Goal: Use online tool/utility: Utilize a website feature to perform a specific function

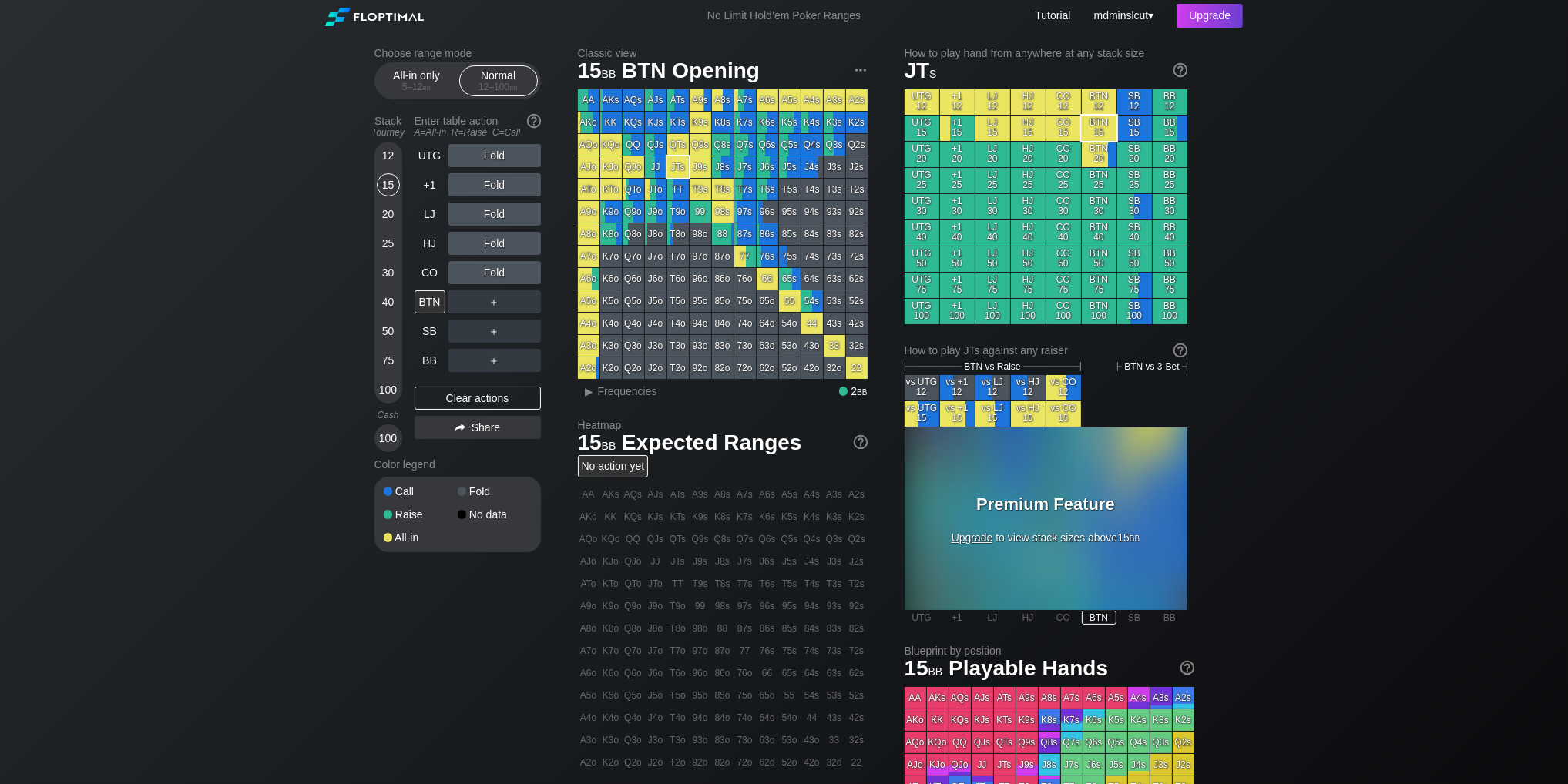
click at [385, 181] on div "15" at bounding box center [387, 184] width 23 height 23
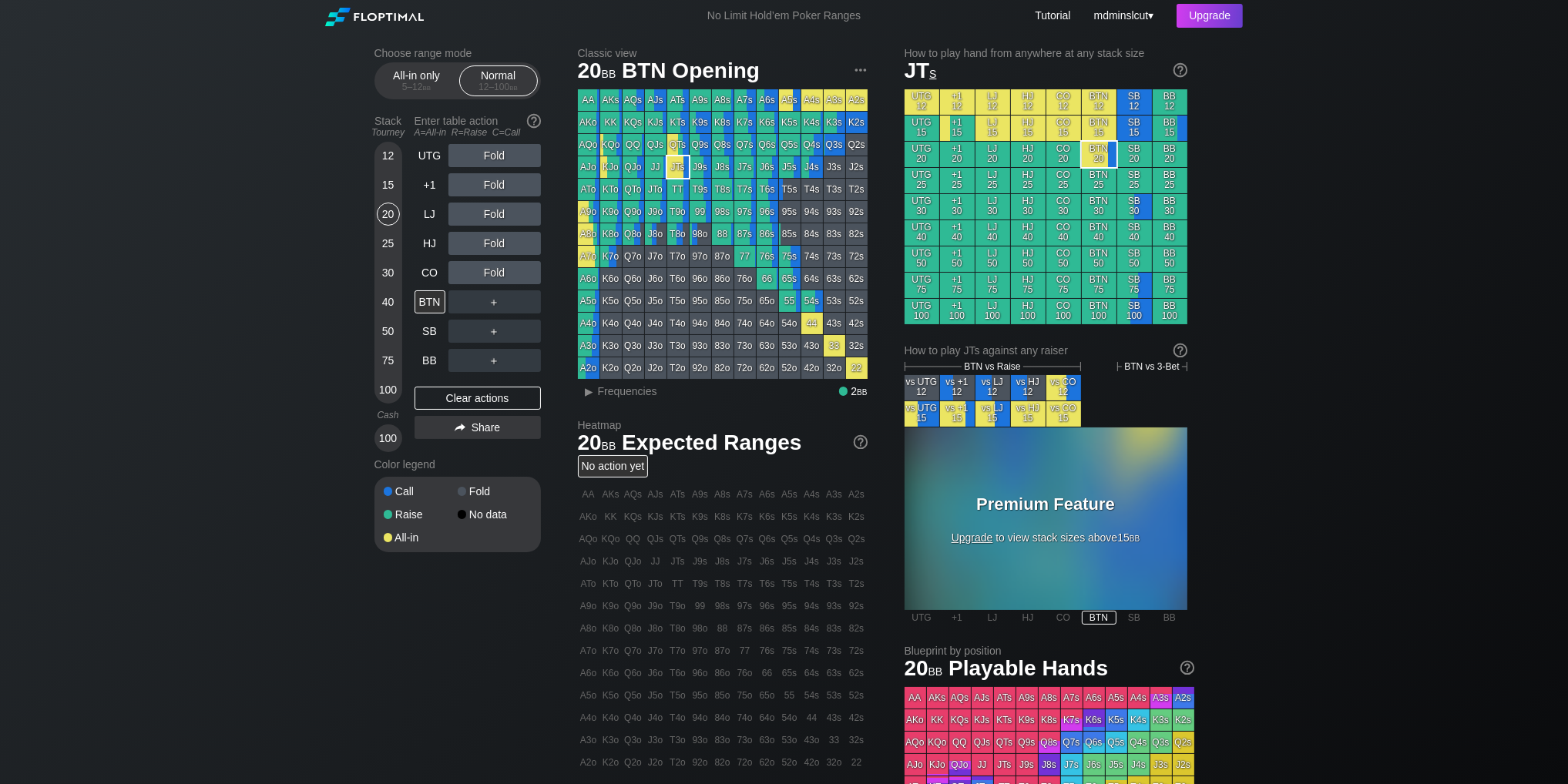
click at [382, 215] on div "20" at bounding box center [387, 214] width 23 height 23
click at [387, 191] on div "15" at bounding box center [387, 184] width 23 height 23
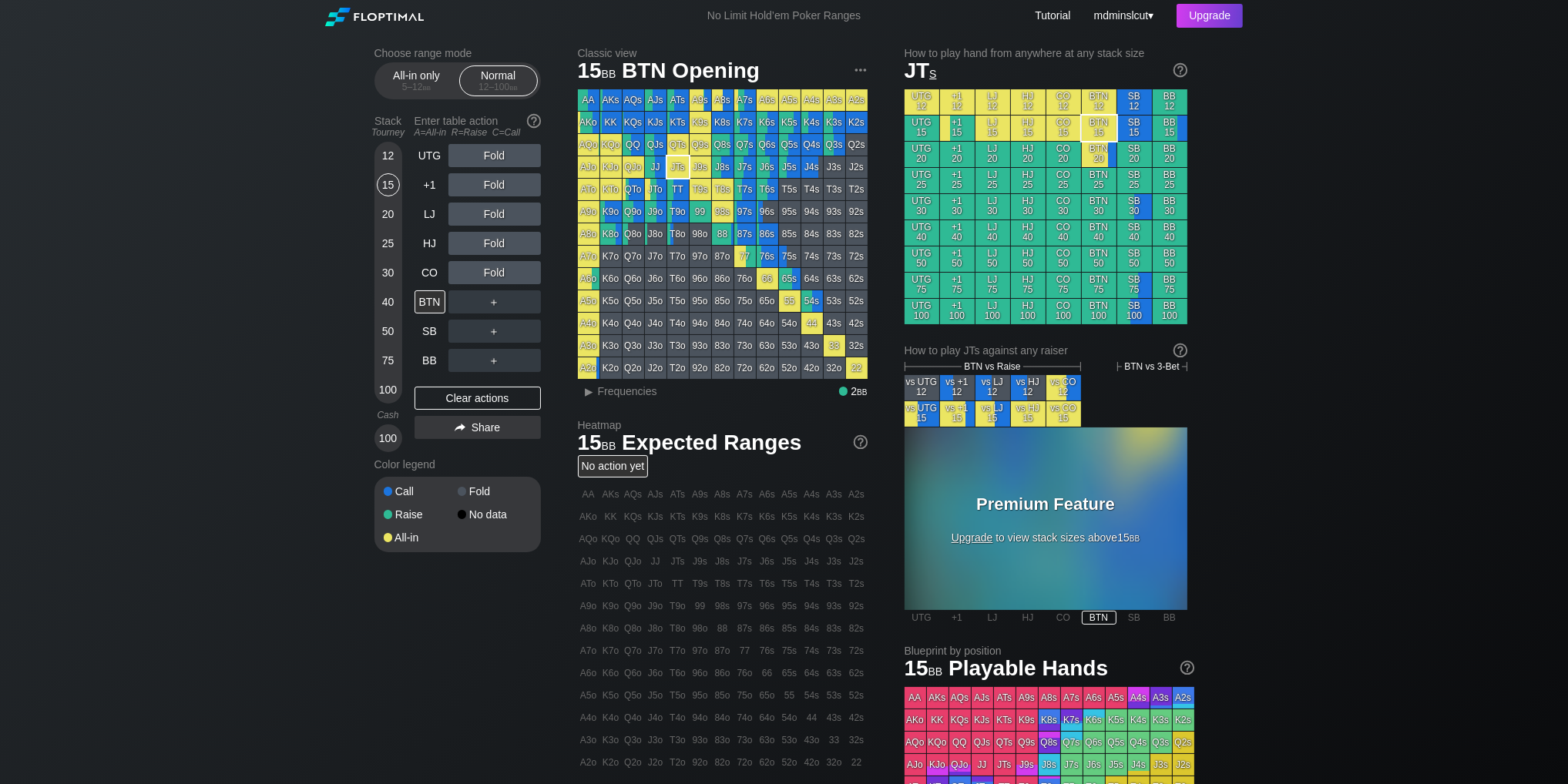
click at [390, 363] on div "75" at bounding box center [387, 360] width 23 height 23
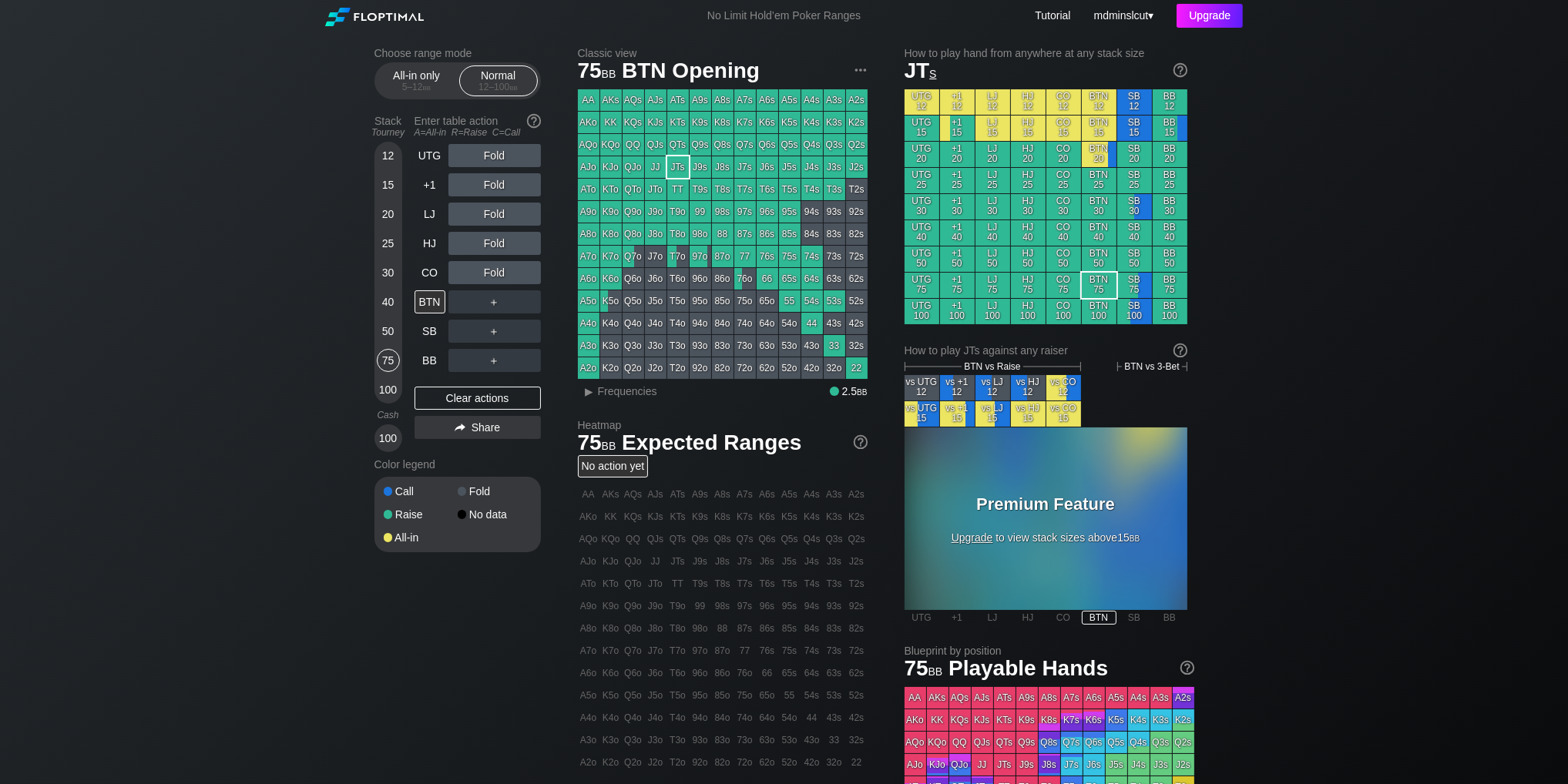
click at [1209, 14] on div "Upgrade" at bounding box center [1209, 16] width 67 height 24
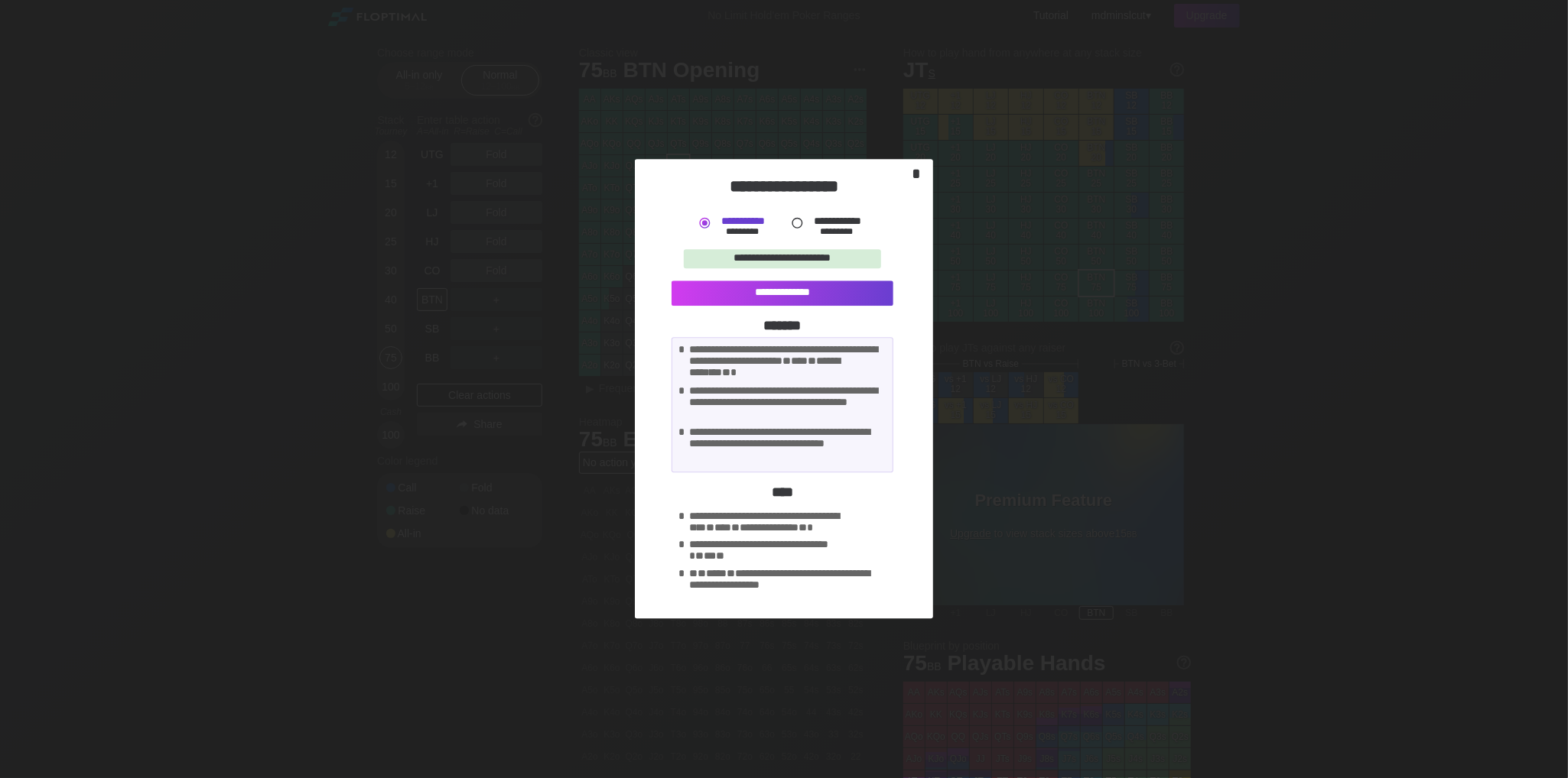
click at [912, 173] on div "*" at bounding box center [916, 173] width 22 height 18
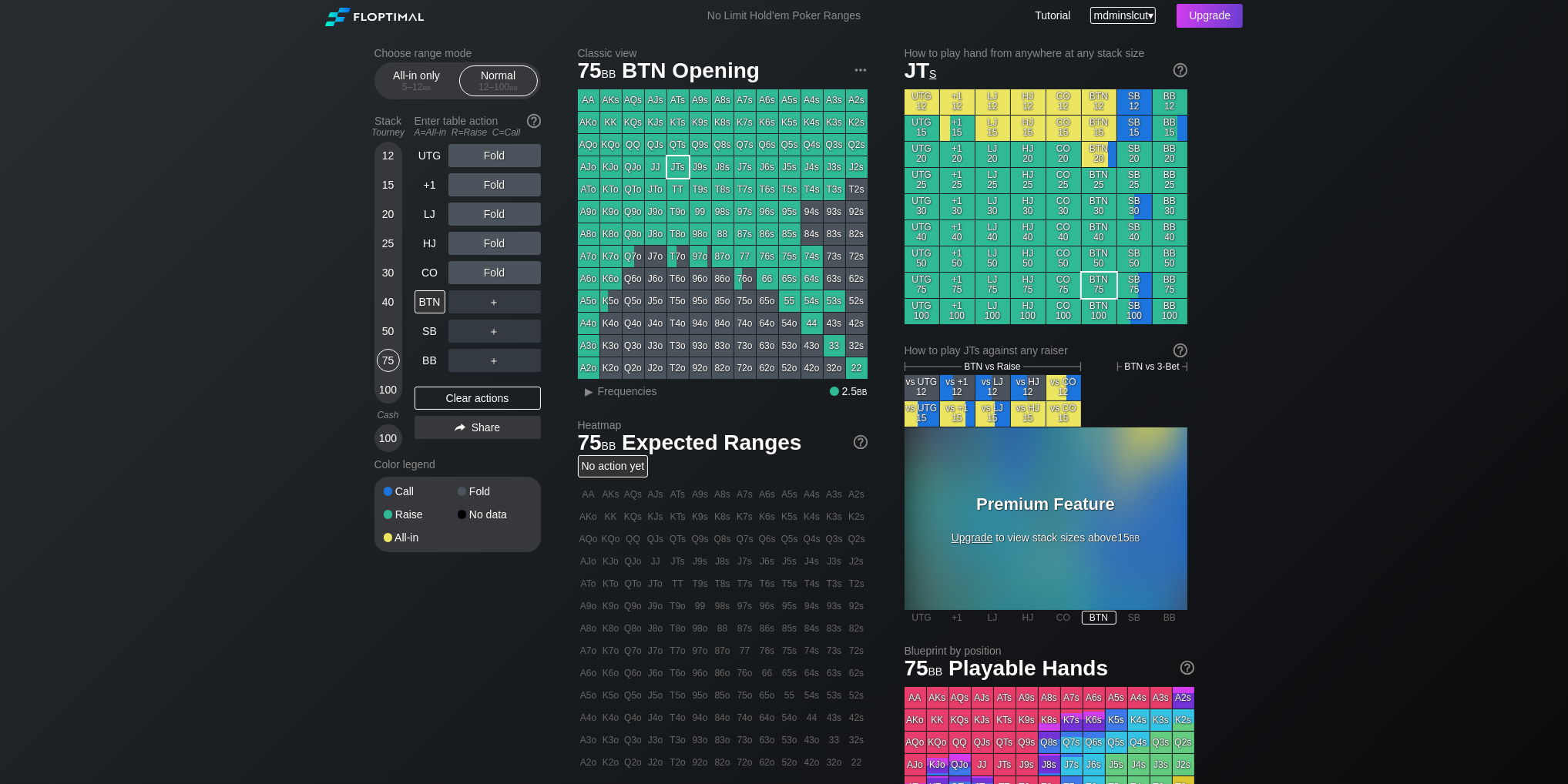
click at [1150, 16] on div "mdminslcut ▾" at bounding box center [1123, 15] width 66 height 17
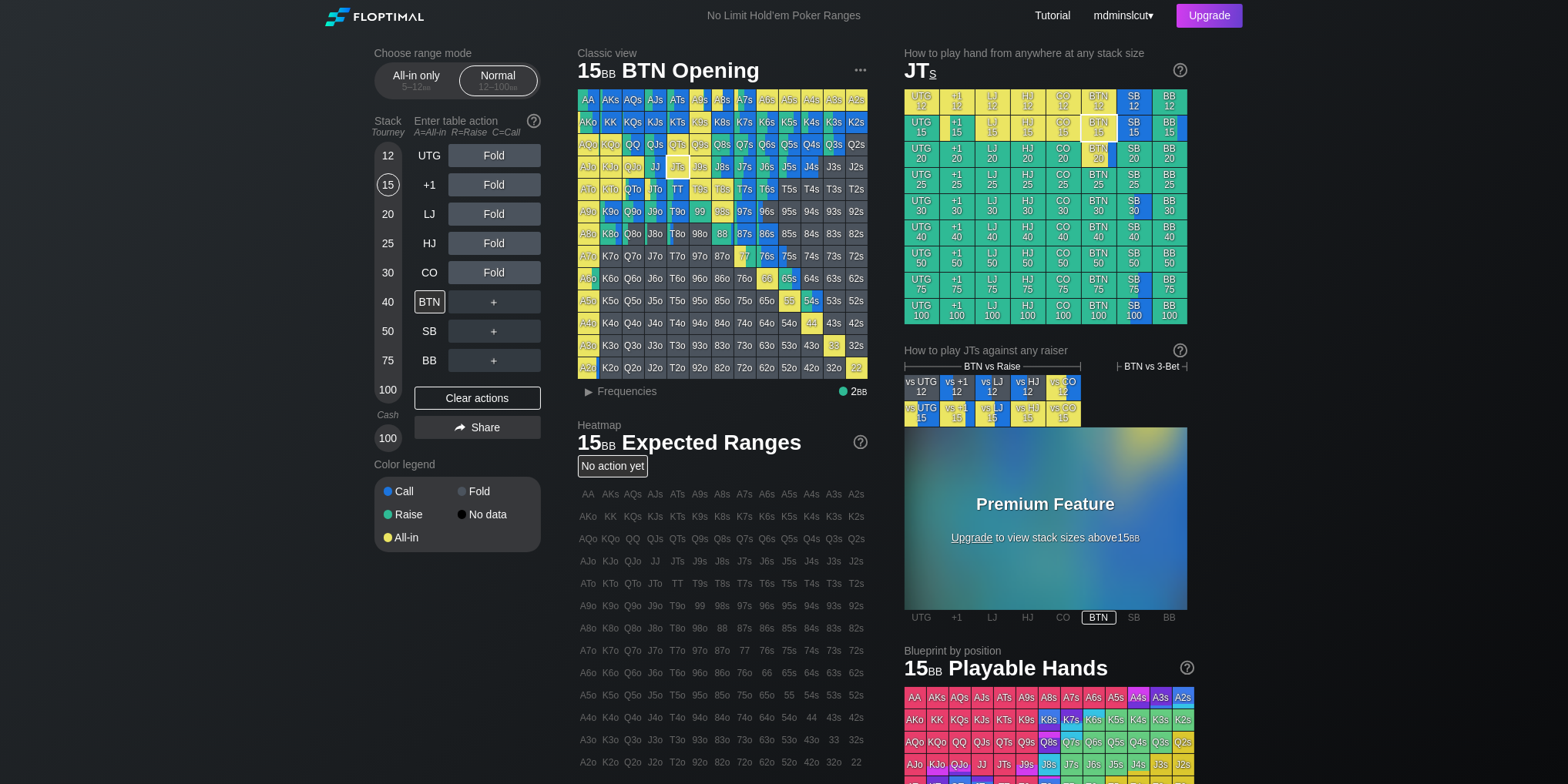
click at [392, 183] on div "15" at bounding box center [387, 184] width 23 height 23
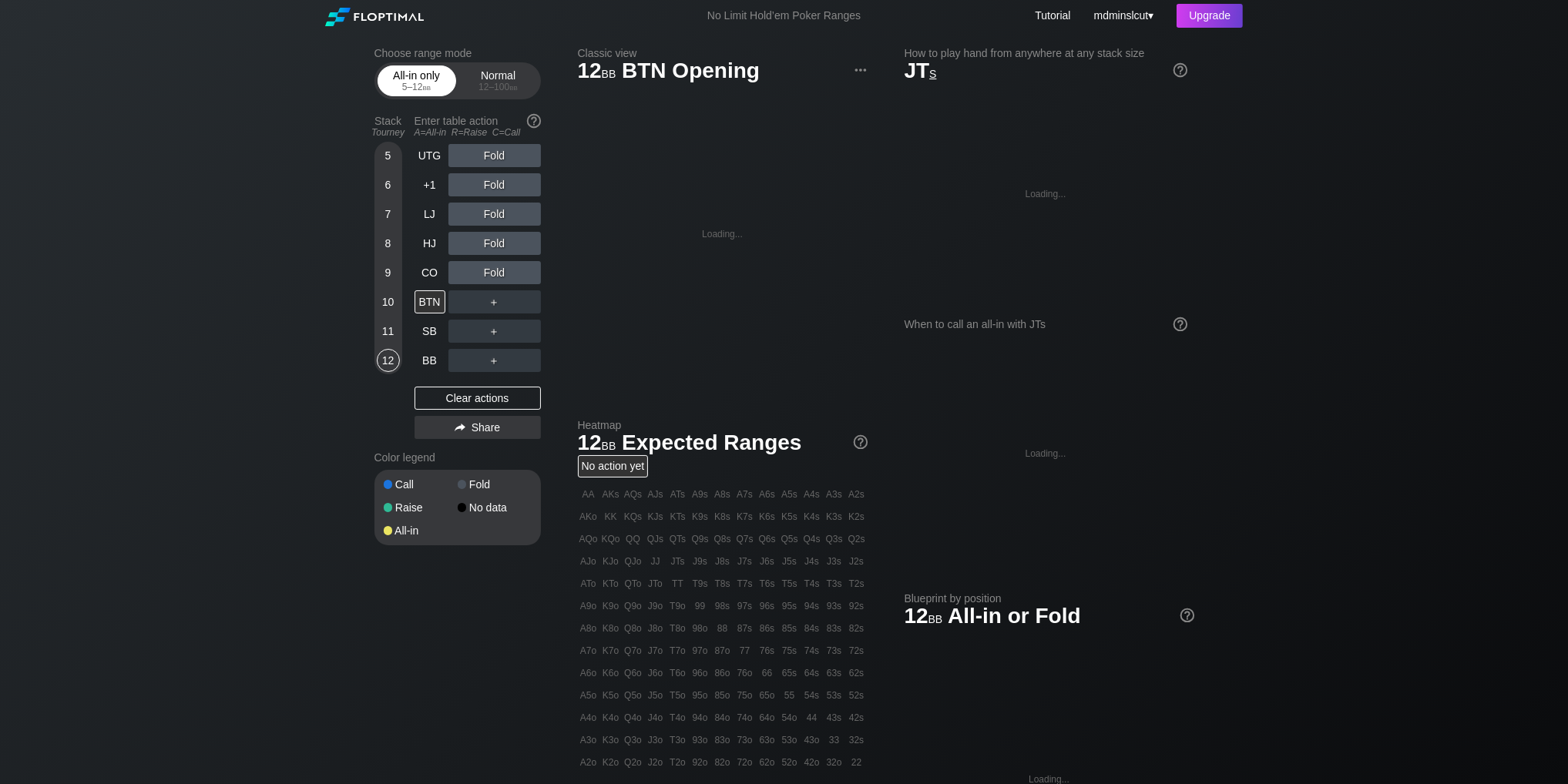
click at [419, 93] on div "5 – 12 bb" at bounding box center [417, 87] width 65 height 11
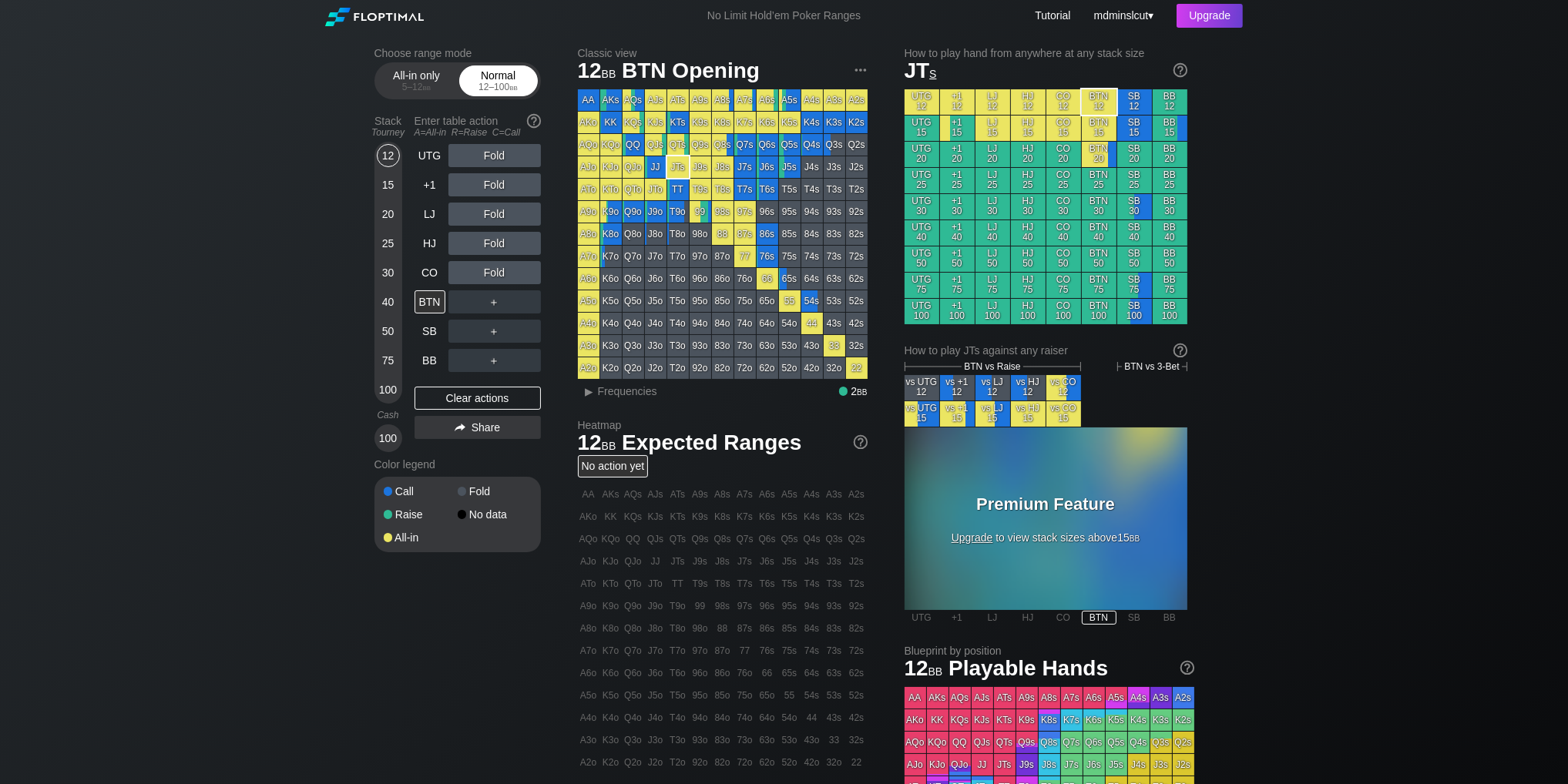
click at [490, 87] on div "12 – 100 bb" at bounding box center [498, 87] width 65 height 11
click at [632, 474] on div "No action yet" at bounding box center [614, 467] width 71 height 22
click at [1041, 16] on link "Tutorial" at bounding box center [1052, 15] width 35 height 13
click at [480, 403] on div "Clear actions" at bounding box center [478, 397] width 127 height 23
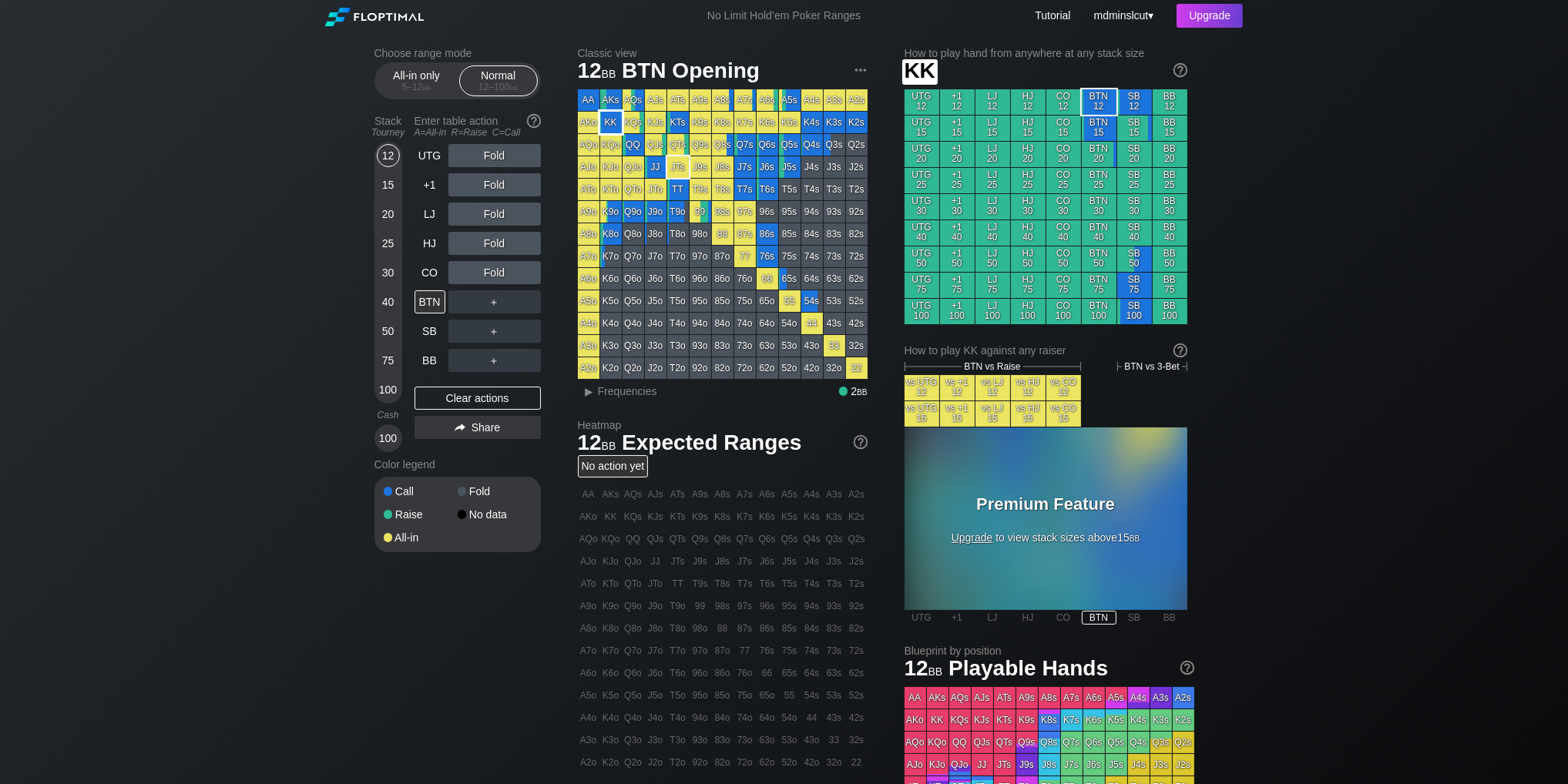
click at [607, 122] on div "KK" at bounding box center [611, 122] width 22 height 22
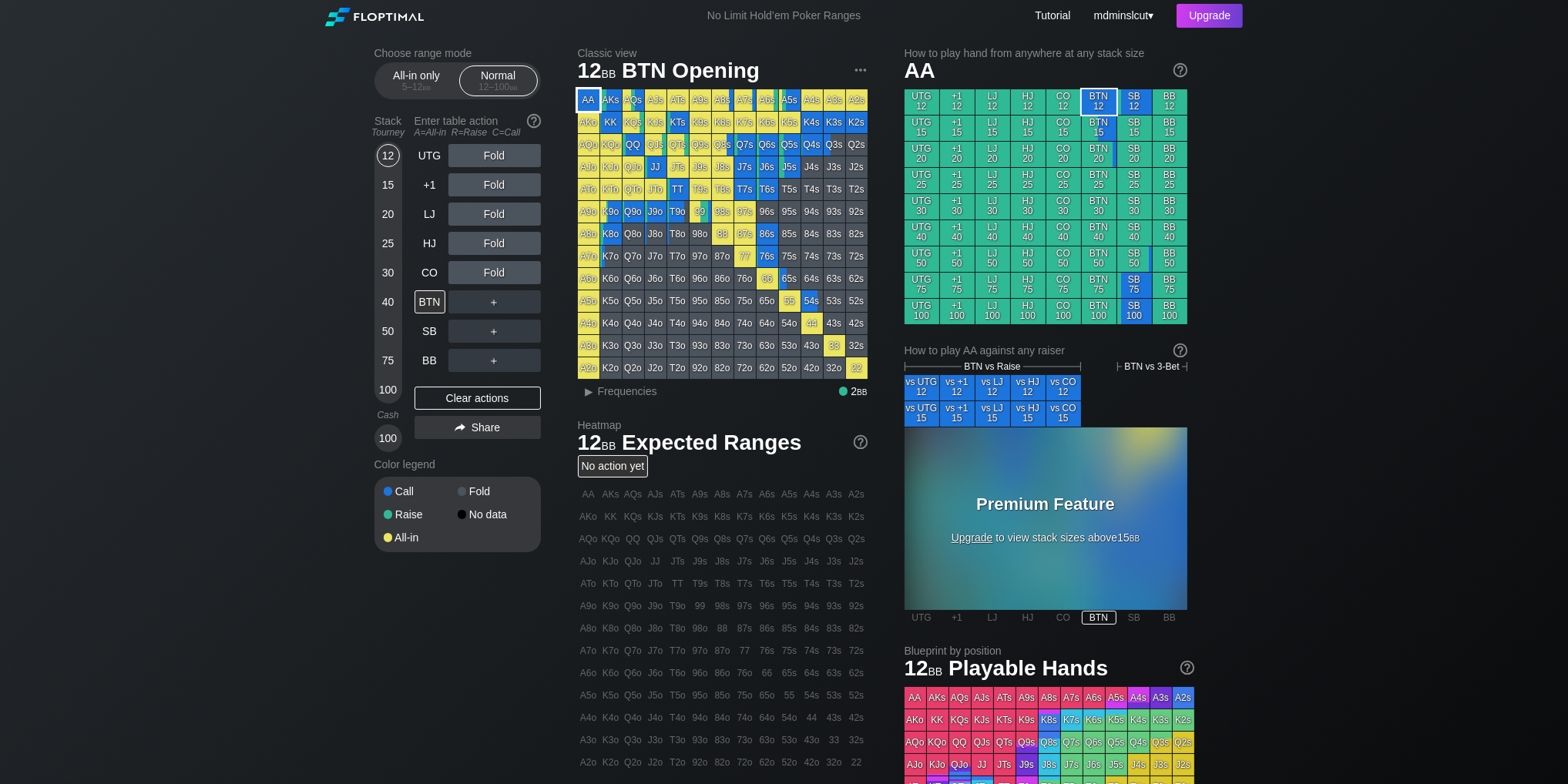
click at [595, 104] on div "AA" at bounding box center [589, 100] width 22 height 22
click at [586, 495] on div "AA" at bounding box center [589, 495] width 22 height 22
click at [623, 540] on div "QQ" at bounding box center [634, 539] width 22 height 22
click at [704, 549] on div "Q9s" at bounding box center [700, 539] width 22 height 22
click at [794, 519] on div "K5s" at bounding box center [790, 517] width 22 height 22
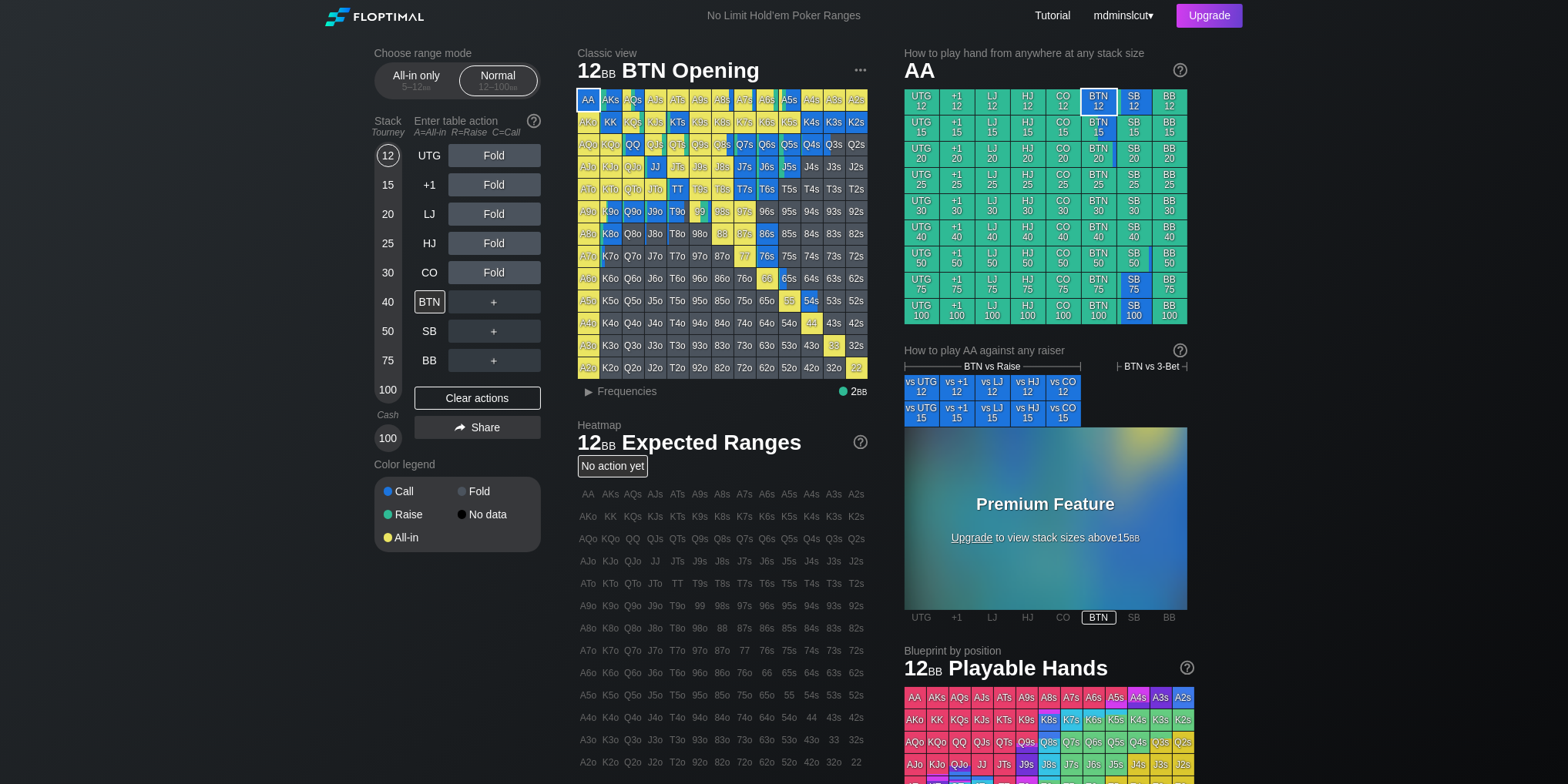
click at [625, 469] on div "No action yet" at bounding box center [614, 467] width 71 height 22
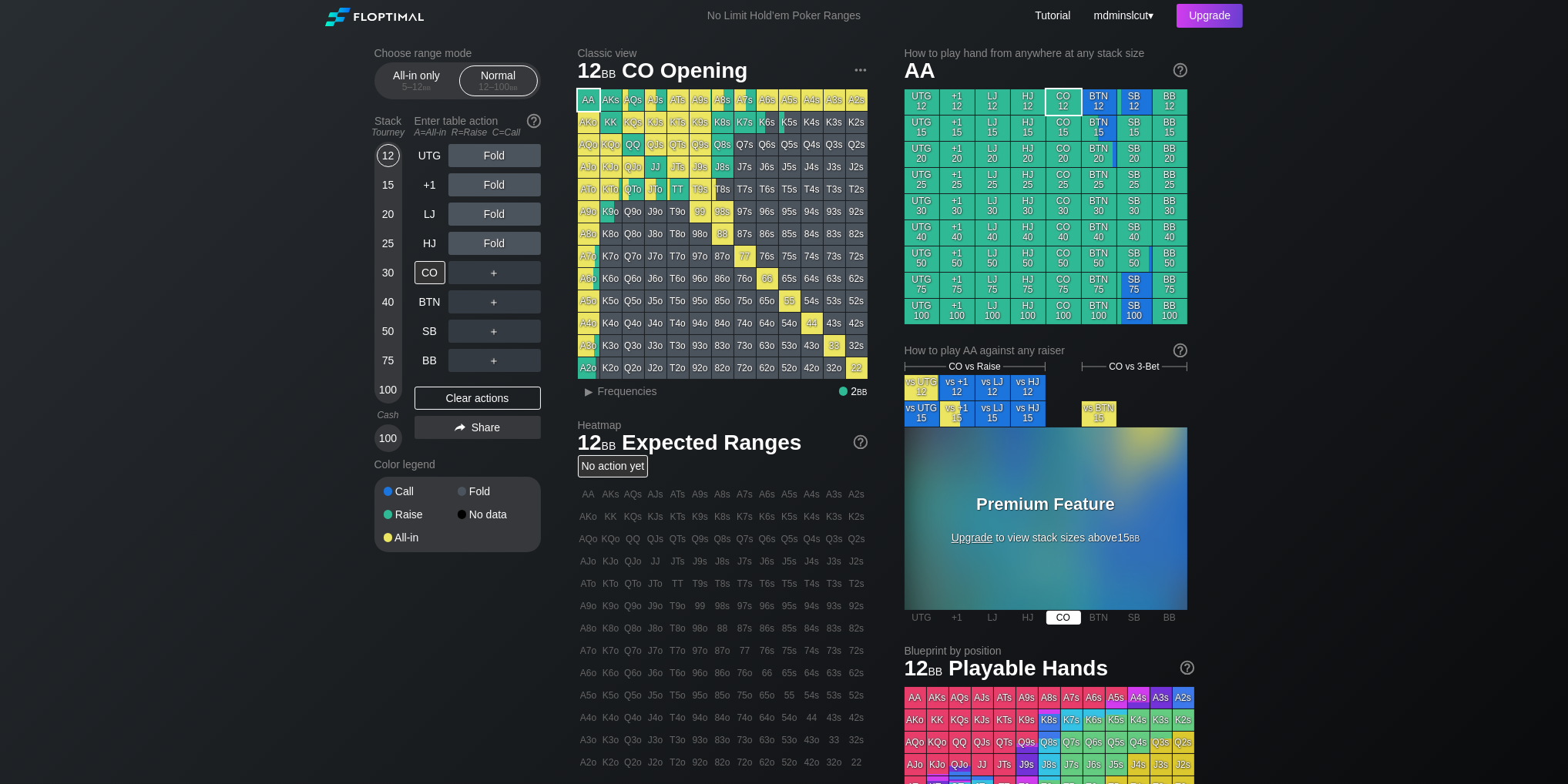
click at [1067, 624] on div "CO" at bounding box center [1063, 618] width 35 height 14
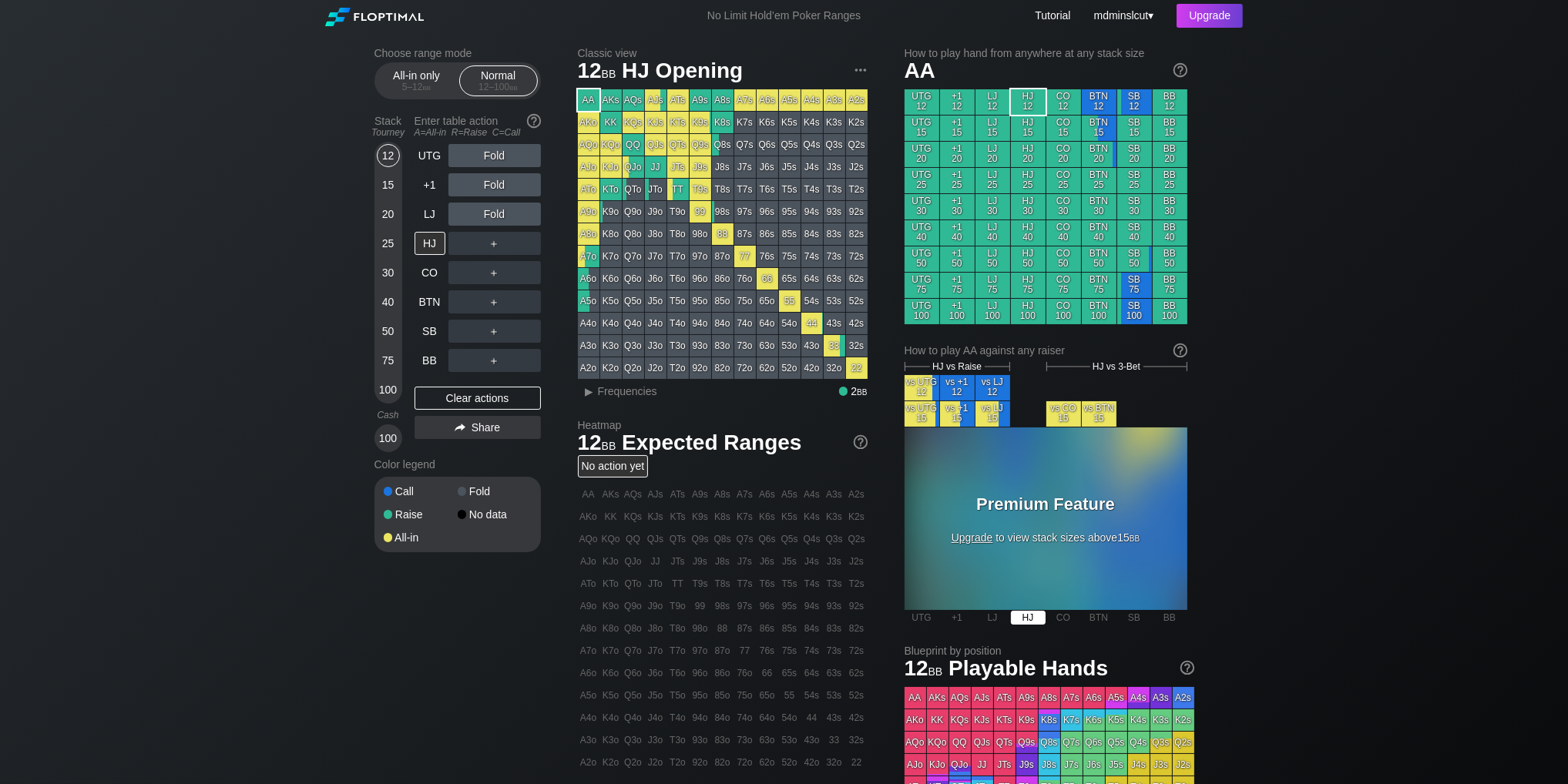
click at [1025, 617] on div "HJ" at bounding box center [1028, 618] width 35 height 14
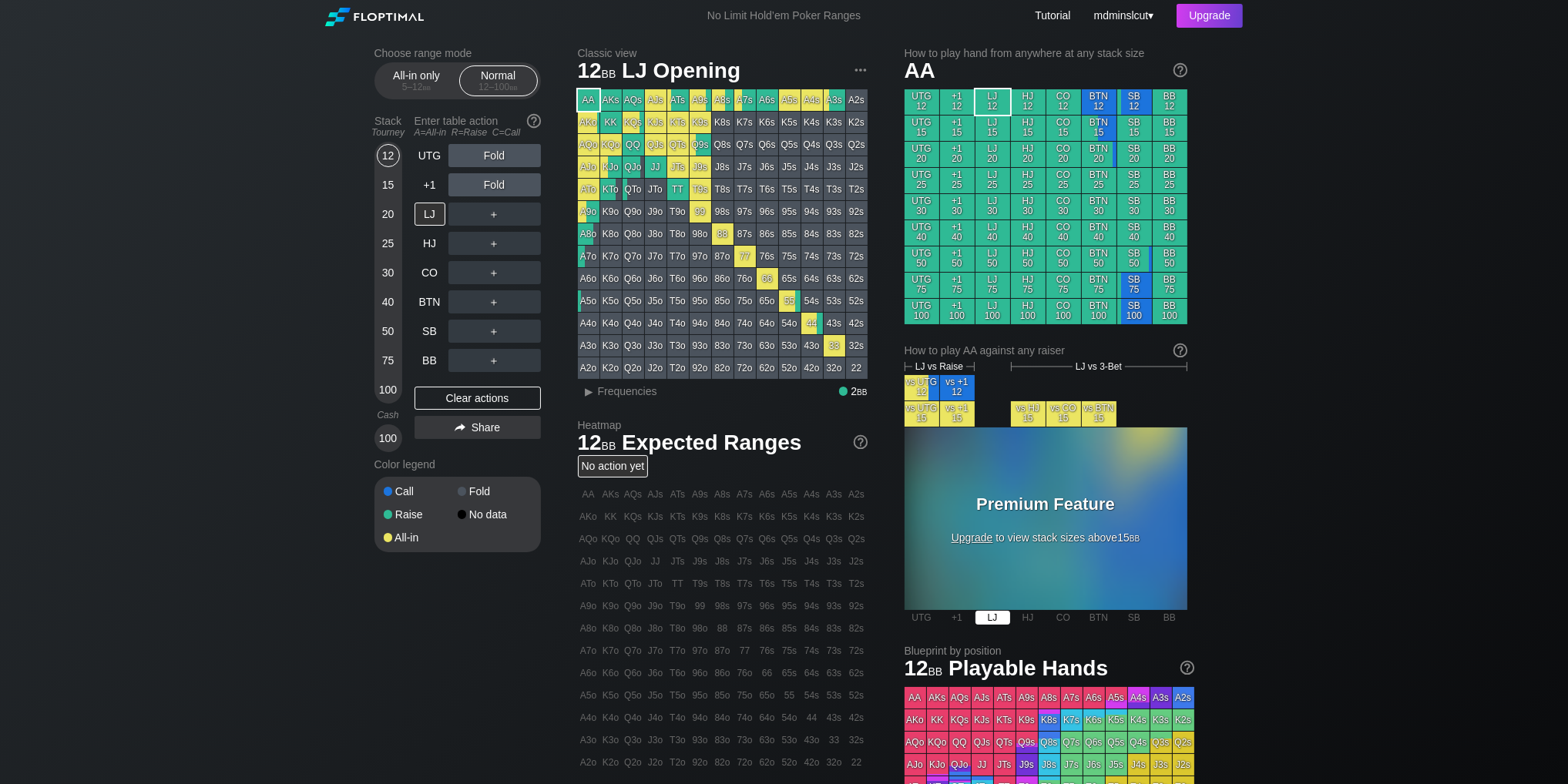
click at [994, 621] on div "LJ" at bounding box center [992, 618] width 35 height 14
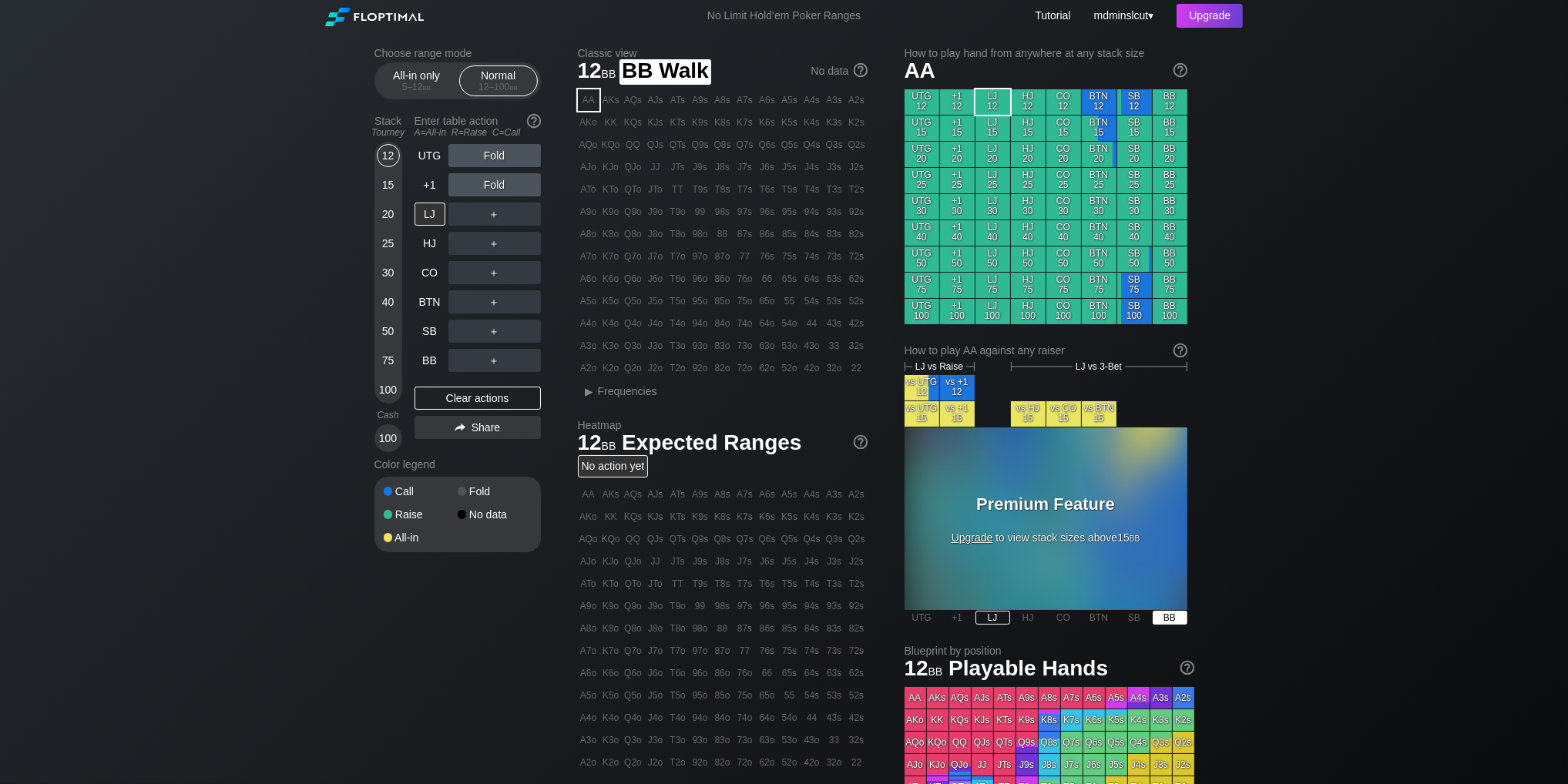
click at [1178, 617] on div "BB" at bounding box center [1170, 618] width 35 height 14
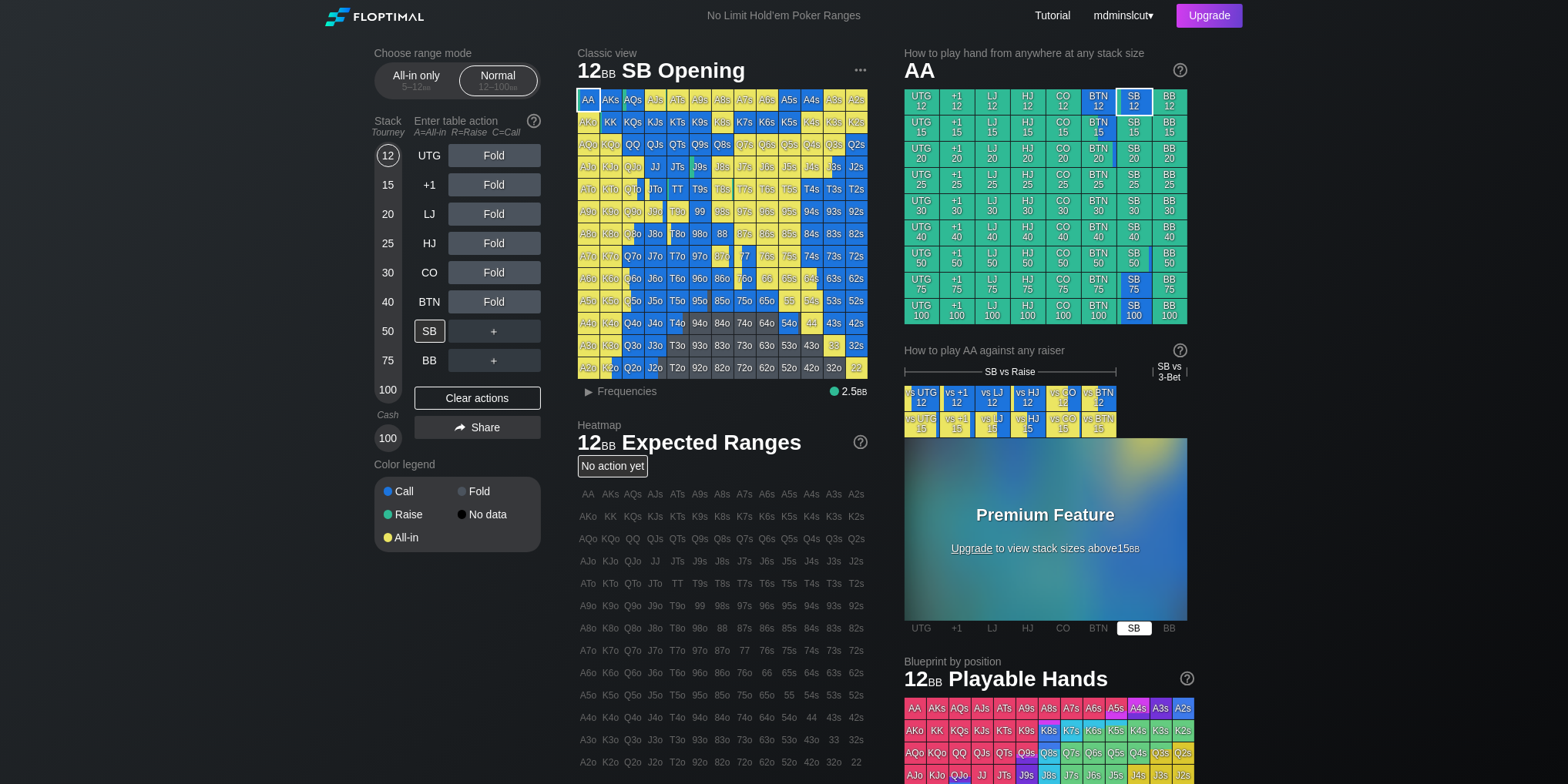
click at [1129, 624] on div "SB" at bounding box center [1134, 629] width 35 height 14
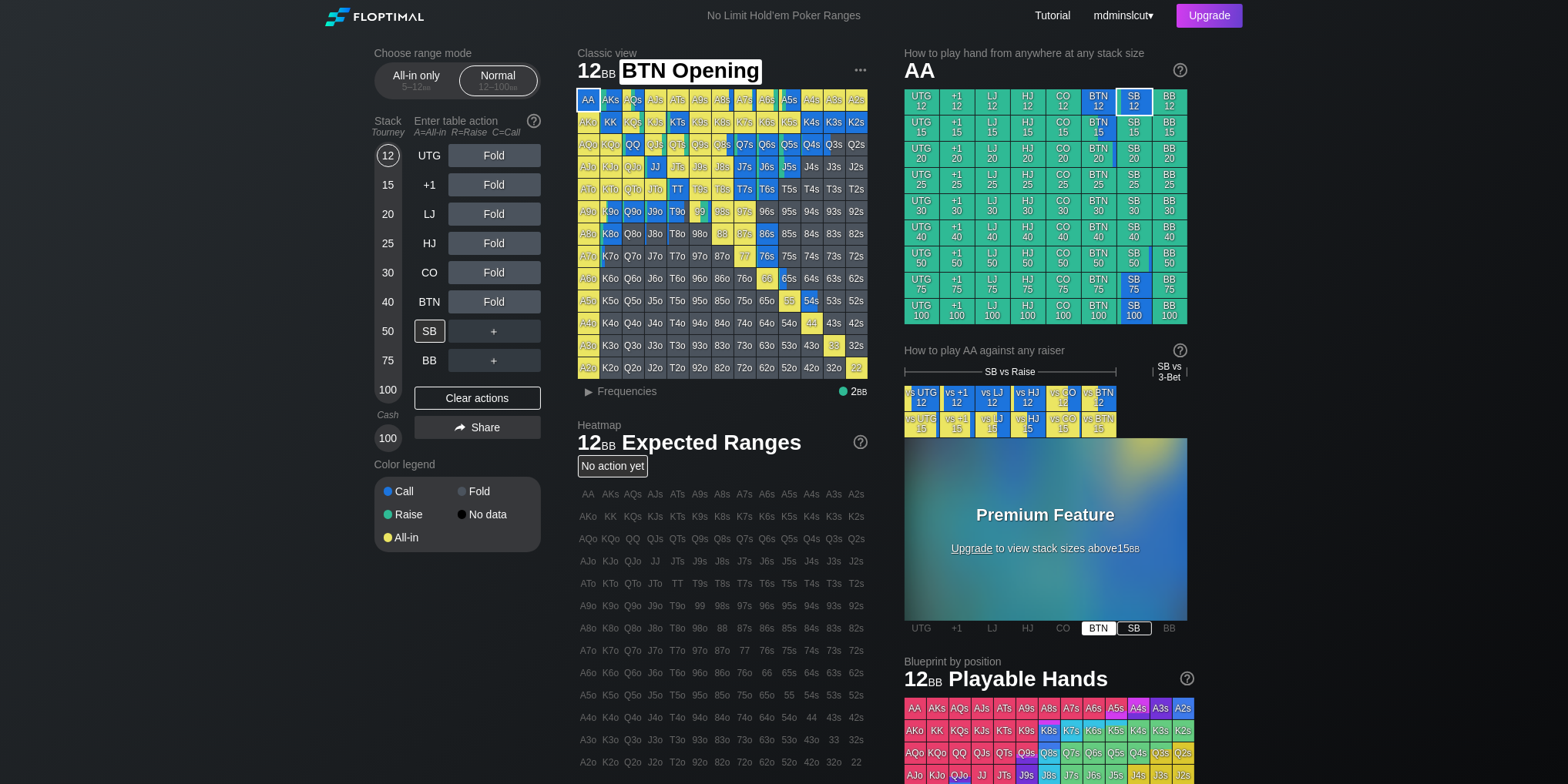
click at [1100, 633] on div "How to play hand from anywhere at any stack size AA UTG 12 +1 12 LJ 12 HJ 12 CO…" at bounding box center [1046, 351] width 283 height 608
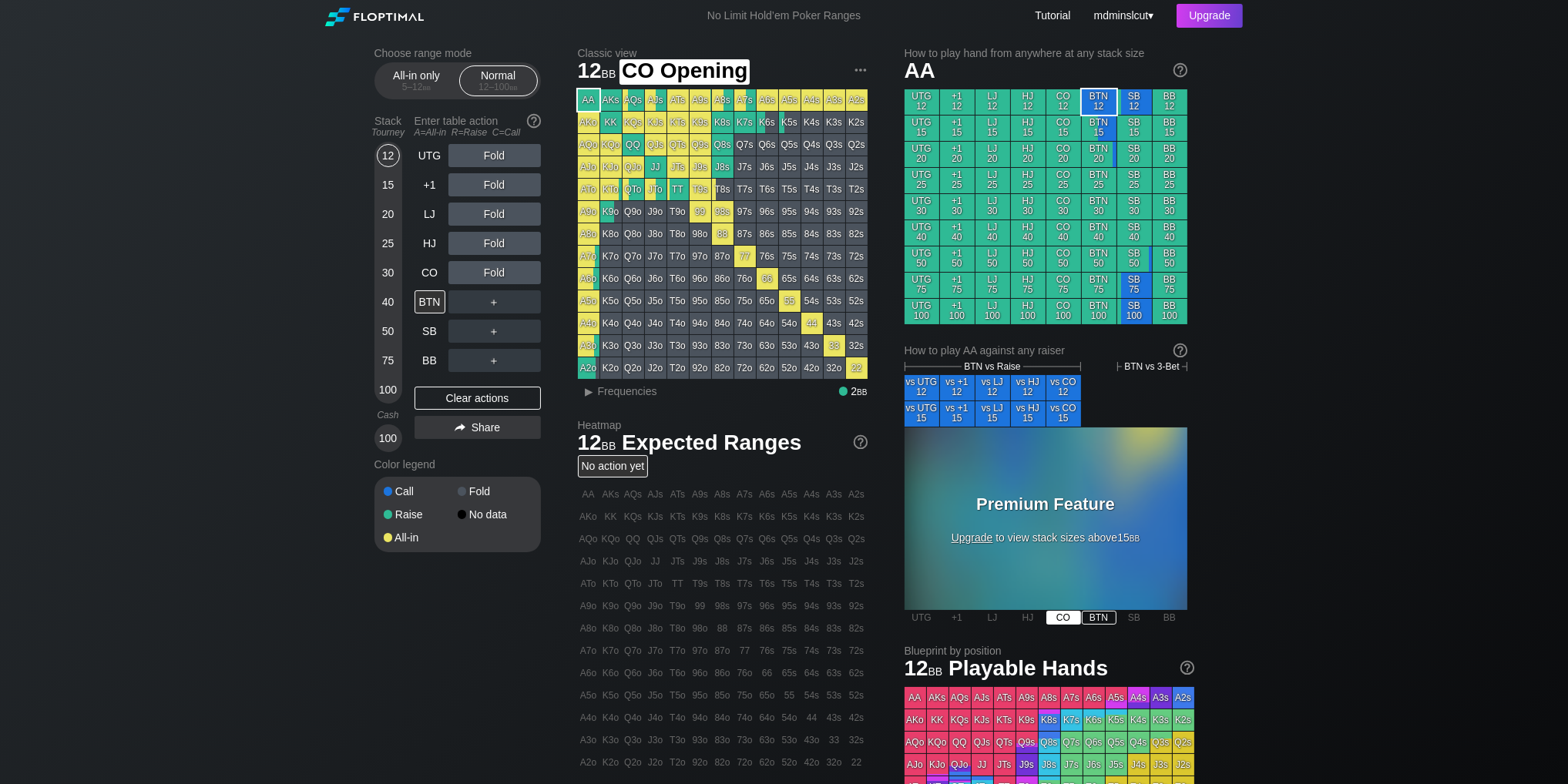
click at [1057, 624] on div "CO" at bounding box center [1063, 618] width 35 height 14
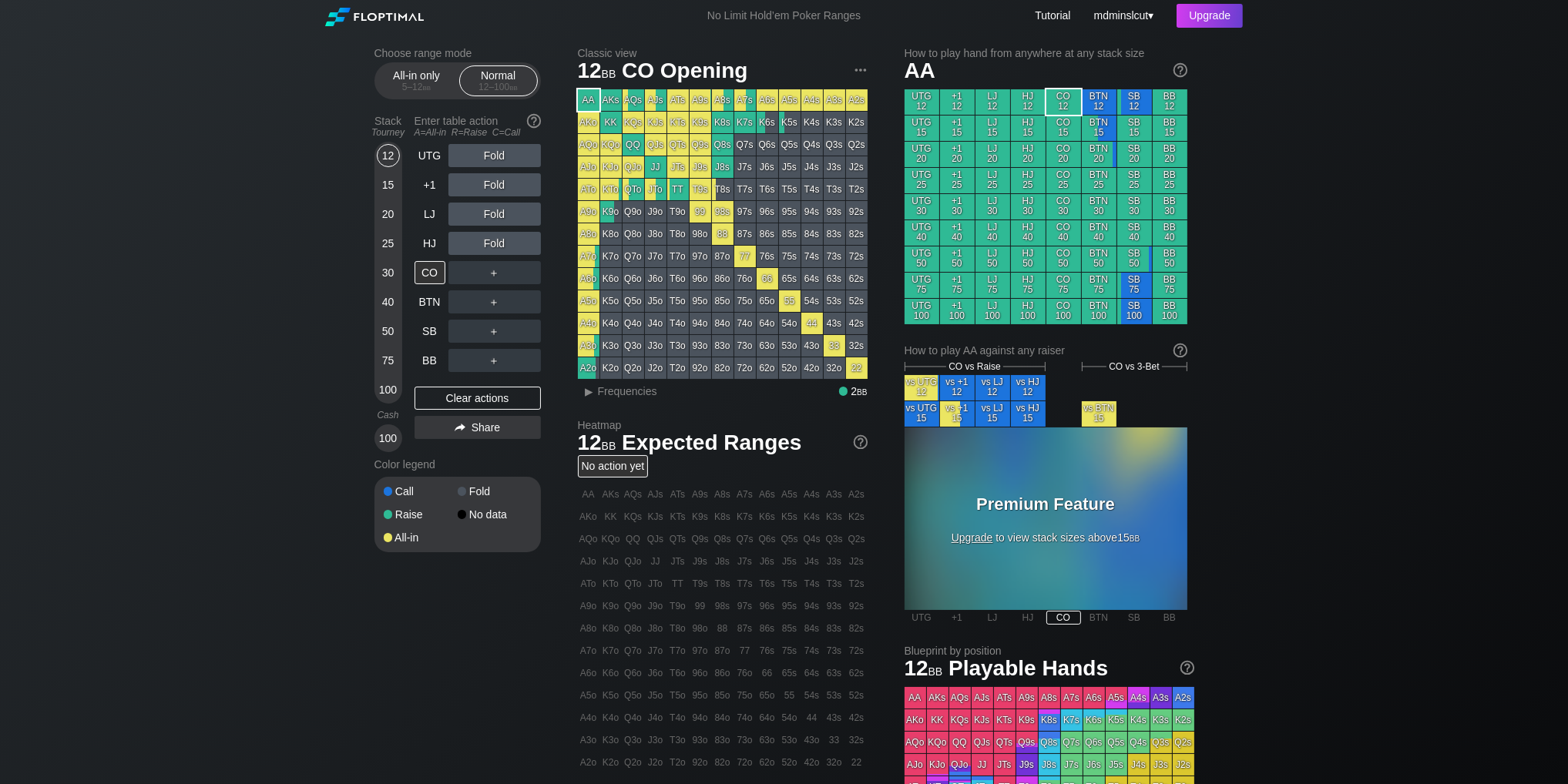
click at [984, 532] on span "Upgrade" at bounding box center [972, 538] width 41 height 13
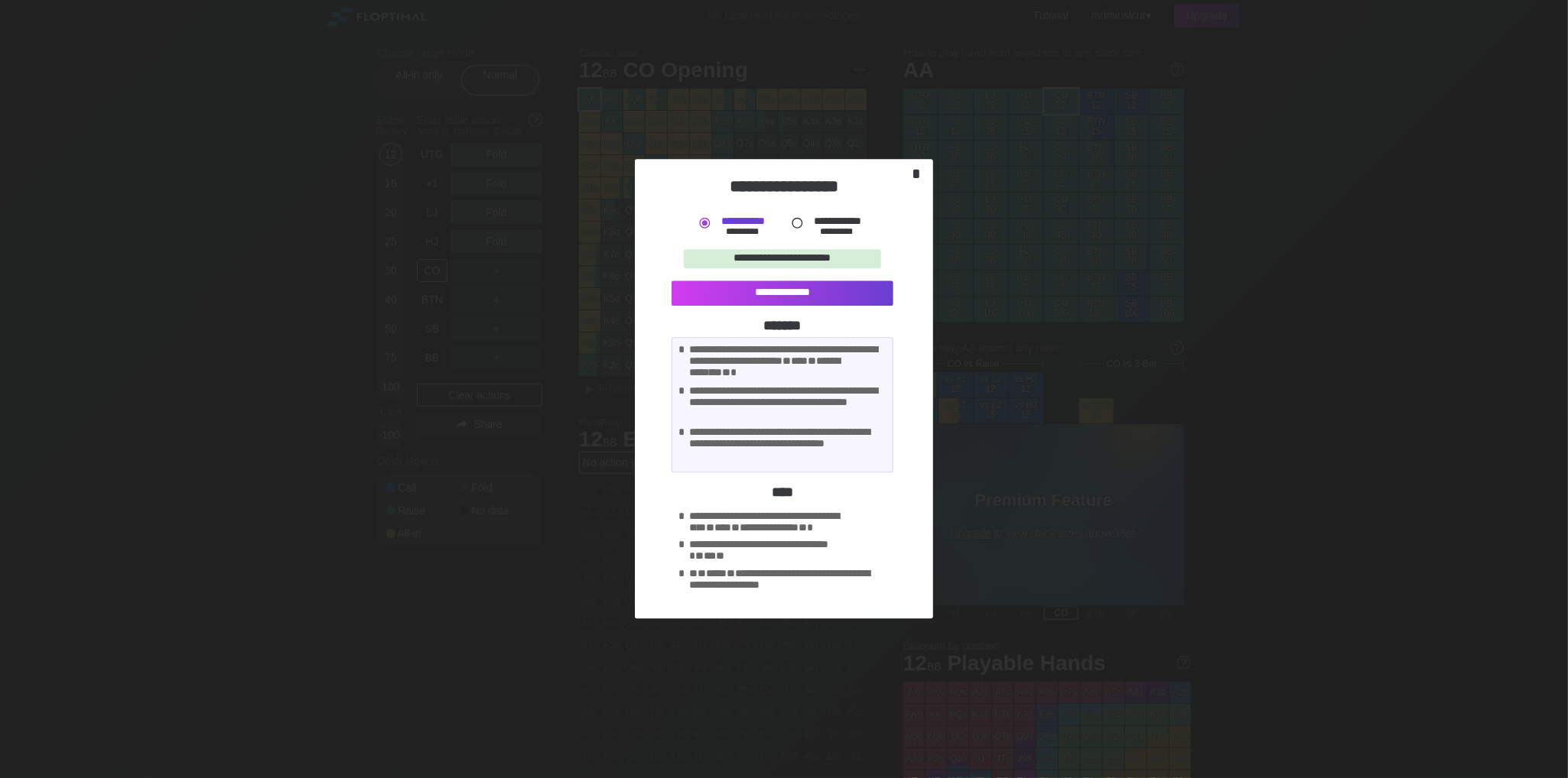
click at [918, 173] on div "*" at bounding box center [916, 173] width 22 height 18
